Goal: Communication & Community: Share content

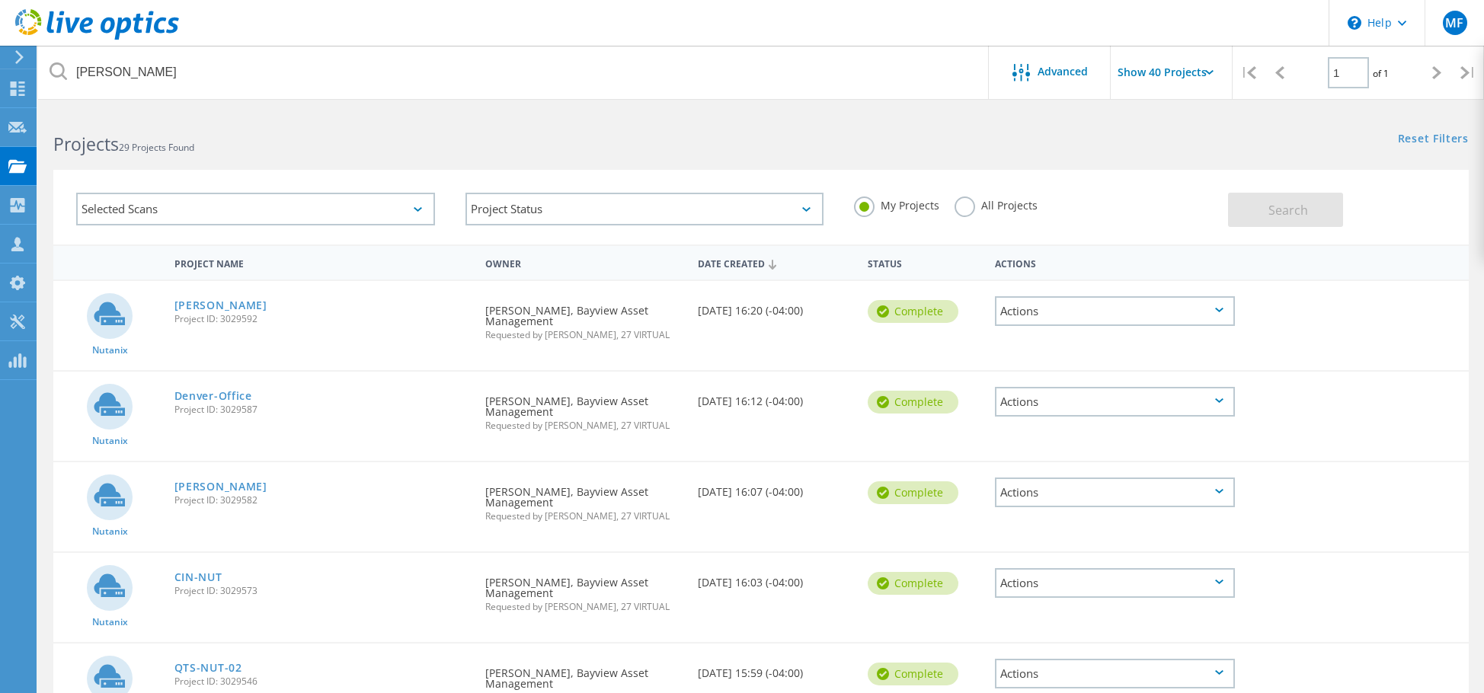
click at [1086, 310] on div "Actions" at bounding box center [1114, 311] width 239 height 30
click at [1072, 321] on div "Share" at bounding box center [1114, 324] width 236 height 24
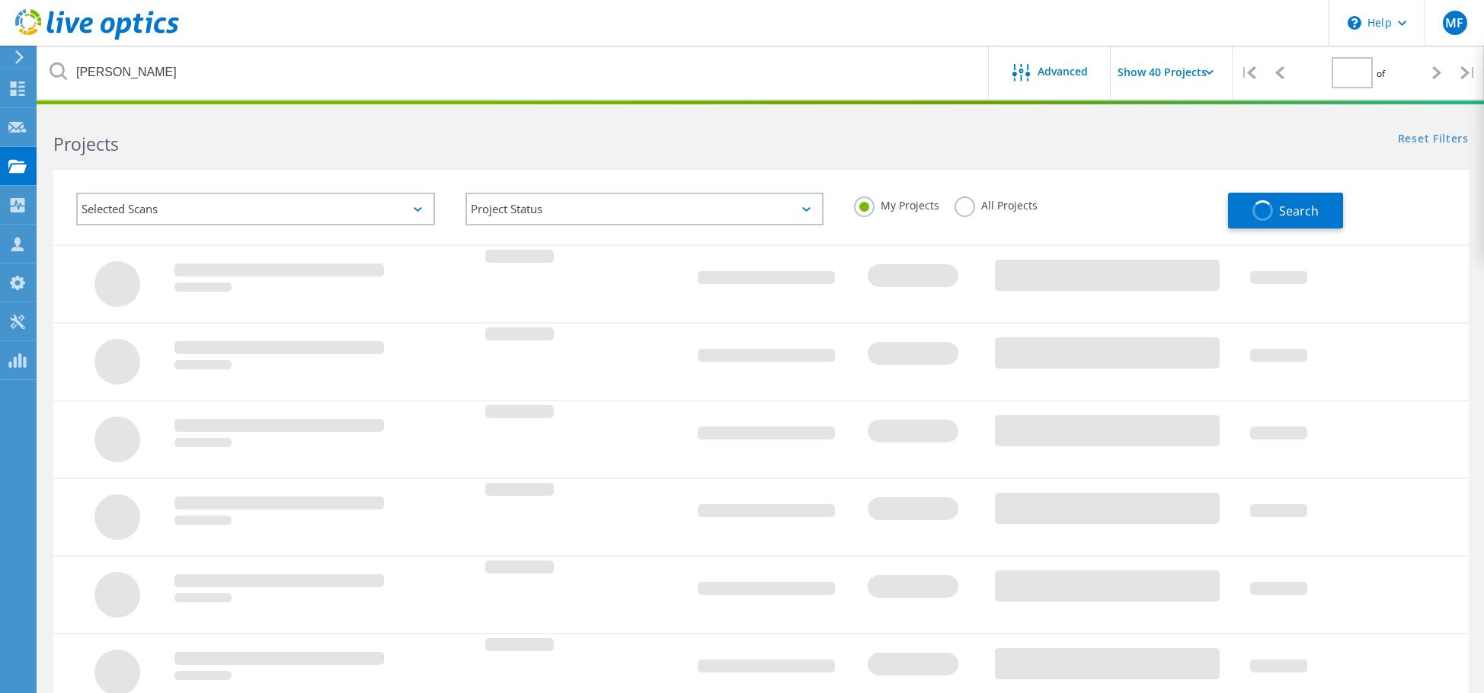
type input "1"
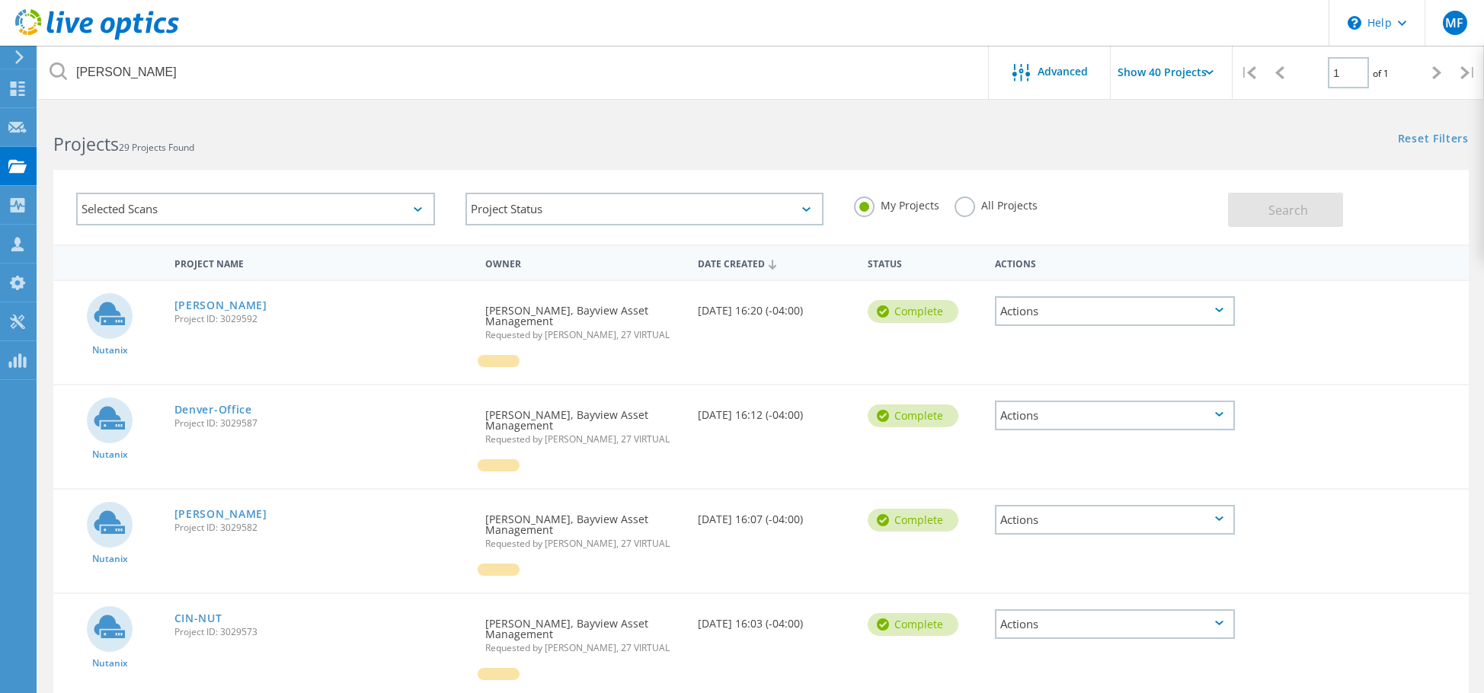
click at [1082, 314] on div "Actions" at bounding box center [1114, 311] width 239 height 30
click at [1070, 316] on div "Share" at bounding box center [1114, 324] width 236 height 24
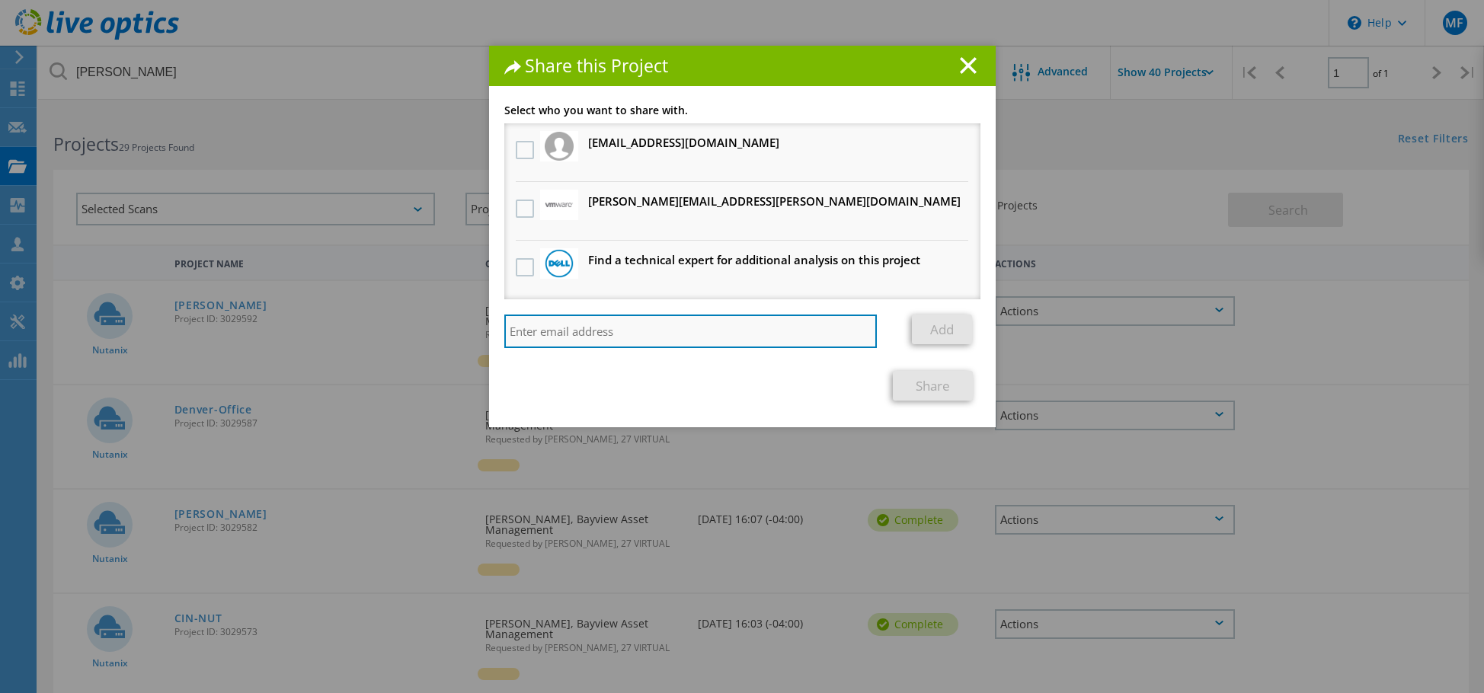
click at [580, 332] on input "search" at bounding box center [690, 332] width 373 height 34
paste input "[PERSON_NAME][EMAIL_ADDRESS][PERSON_NAME][DOMAIN_NAME]"
type input "[PERSON_NAME][EMAIL_ADDRESS][PERSON_NAME][DOMAIN_NAME]"
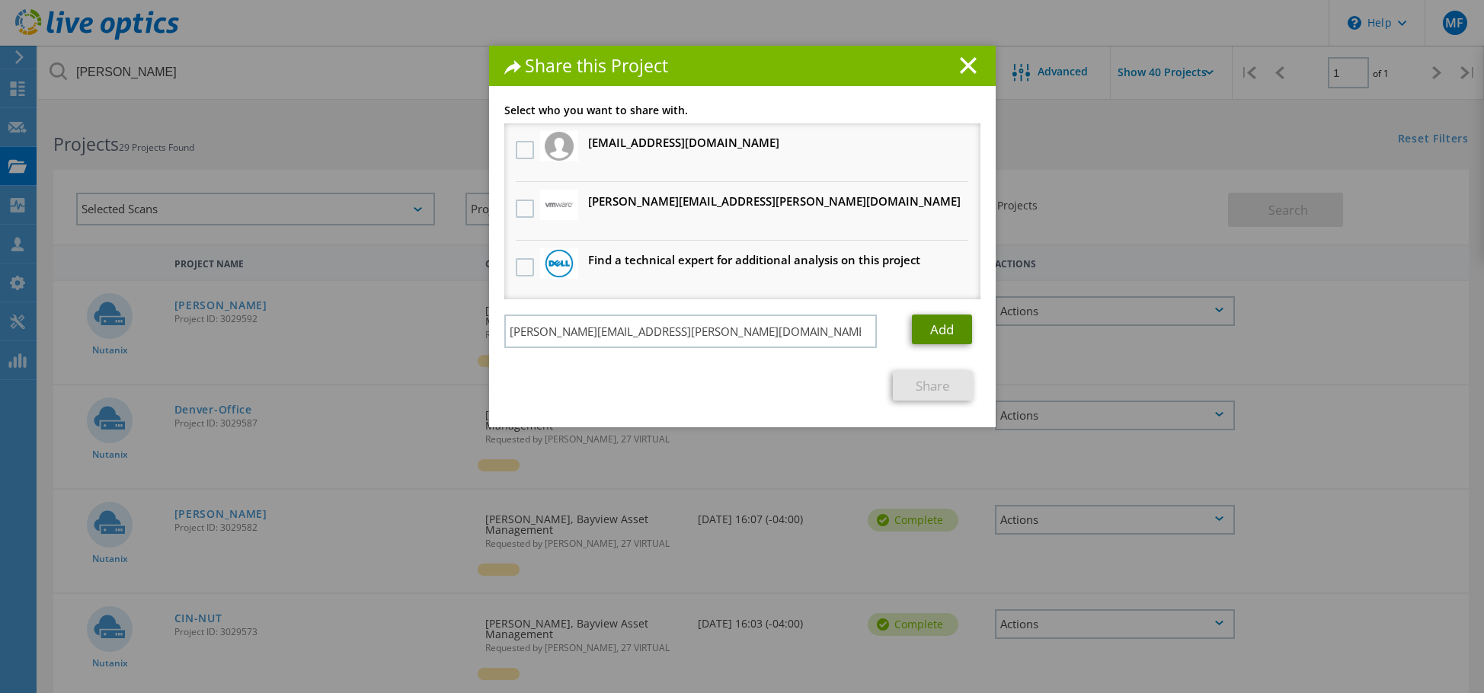
click at [956, 331] on link "Add" at bounding box center [942, 330] width 60 height 30
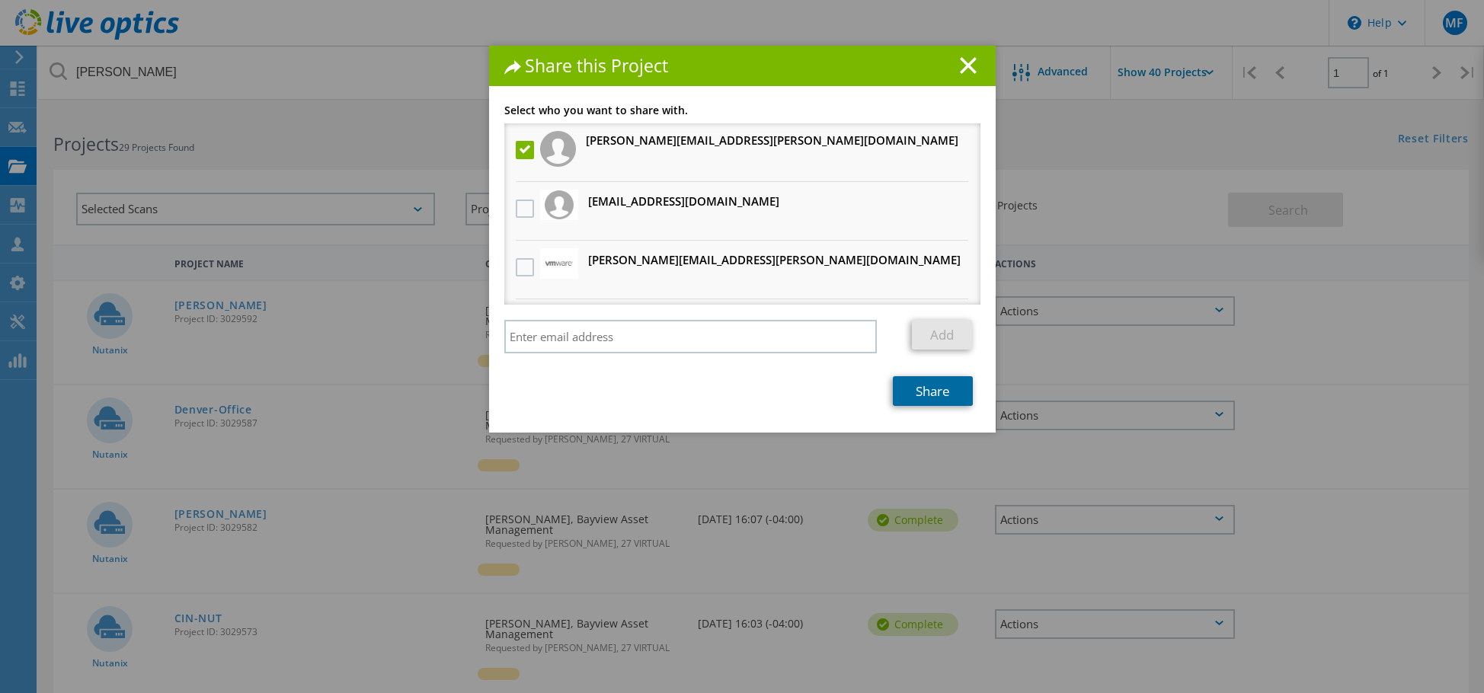
click at [919, 397] on link "Share" at bounding box center [933, 391] width 80 height 30
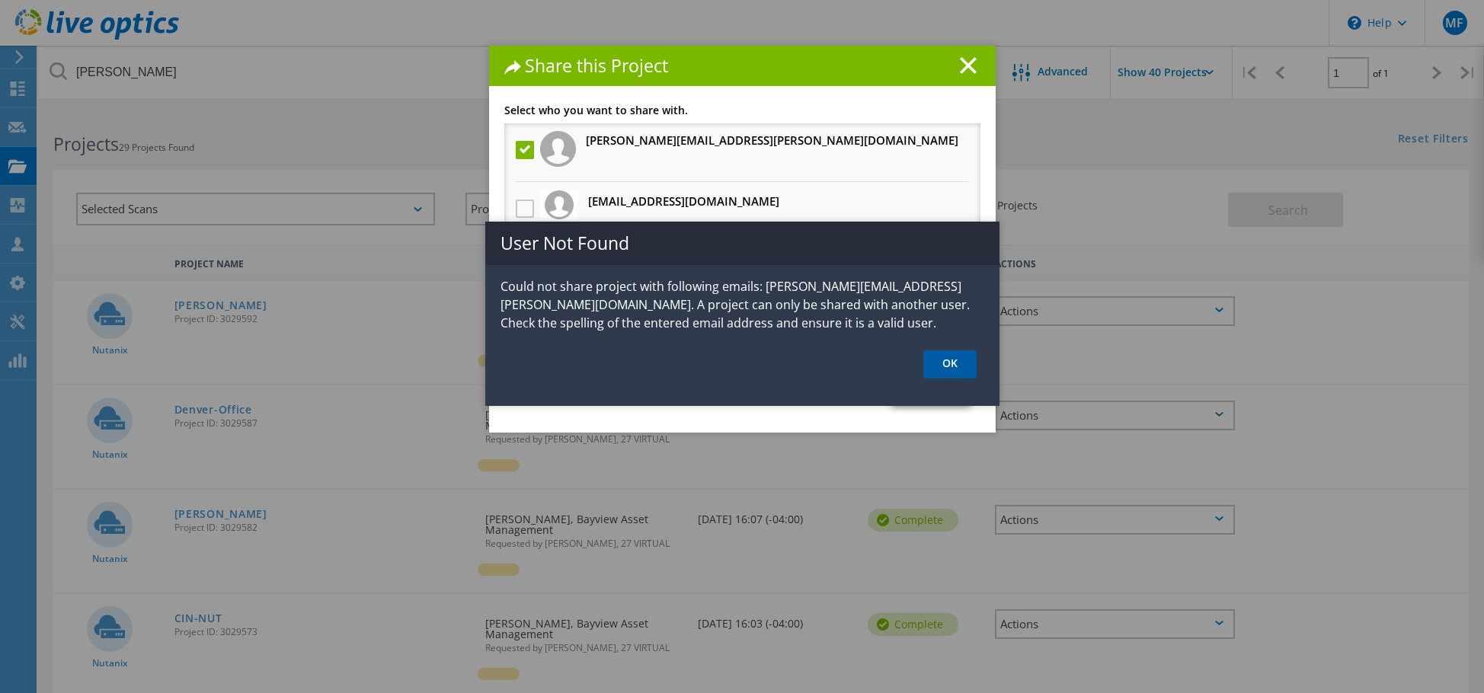
click at [939, 363] on link "OK" at bounding box center [949, 364] width 53 height 28
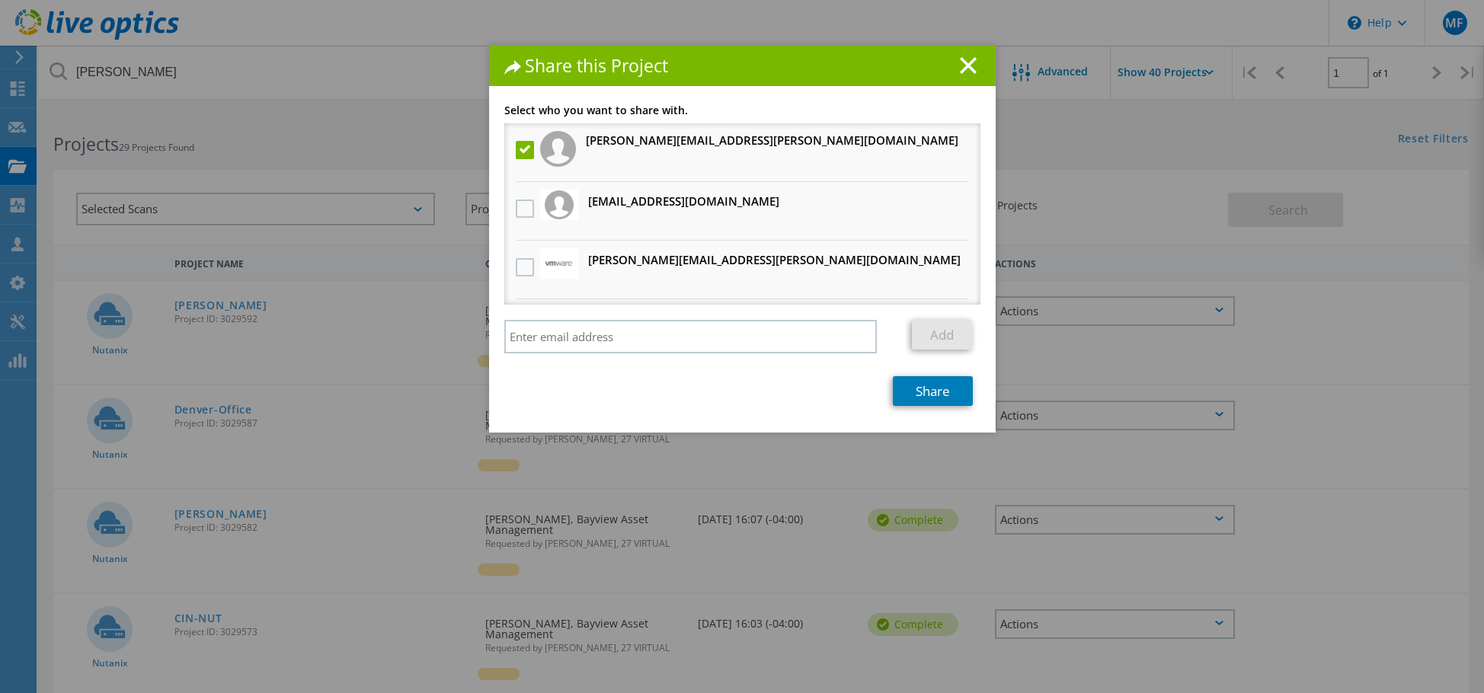
drag, startPoint x: 965, startPoint y: 66, endPoint x: 957, endPoint y: 59, distance: 10.4
click at [965, 65] on icon at bounding box center [968, 65] width 17 height 17
